Goal: Find specific page/section: Find specific page/section

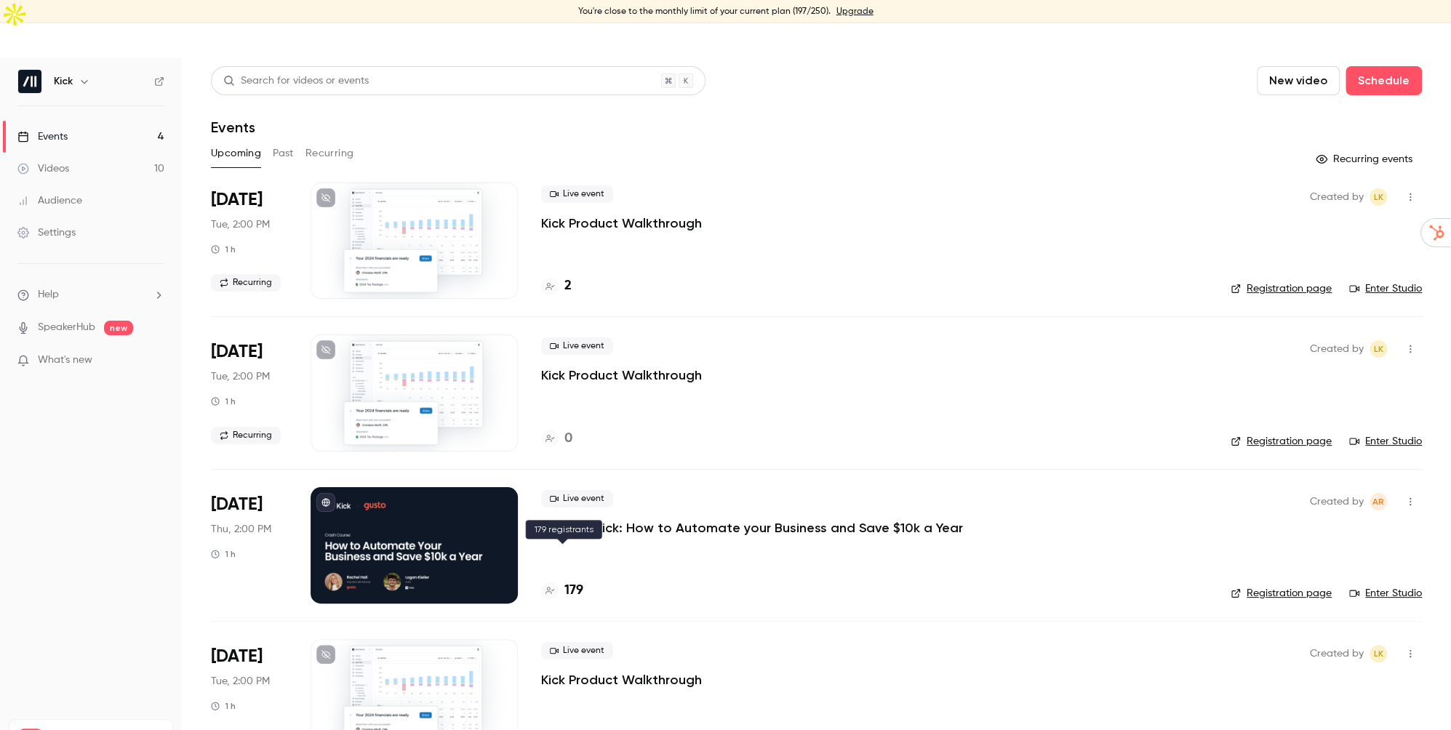
click at [566, 581] on h4 "179" at bounding box center [574, 591] width 19 height 20
